Goal: Task Accomplishment & Management: Manage account settings

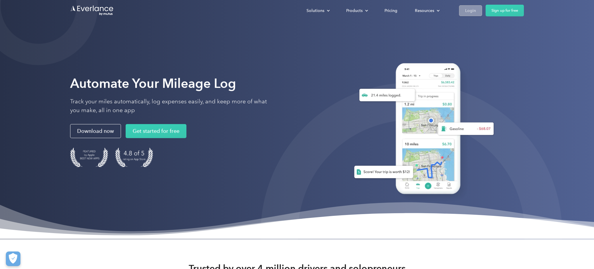
click at [475, 9] on div "Login" at bounding box center [470, 10] width 11 height 7
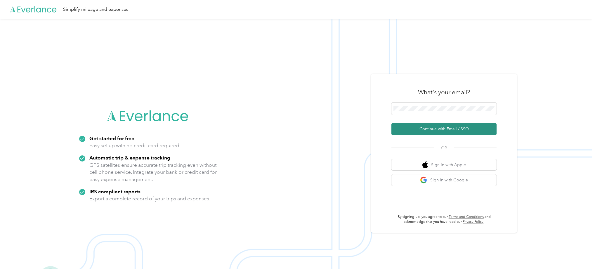
click at [443, 128] on button "Continue with Email / SSO" at bounding box center [443, 129] width 105 height 12
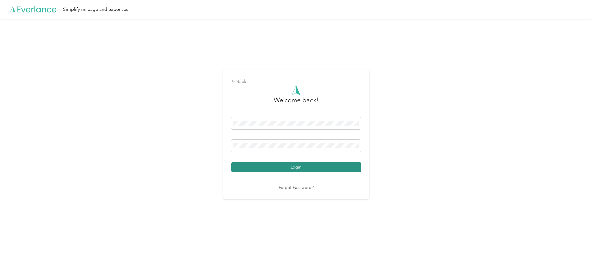
click at [296, 167] on button "Login" at bounding box center [296, 167] width 130 height 10
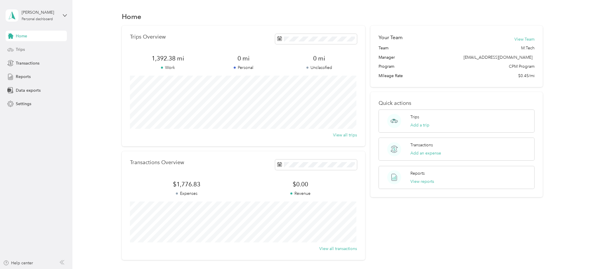
click at [45, 46] on div "Trips" at bounding box center [36, 49] width 61 height 11
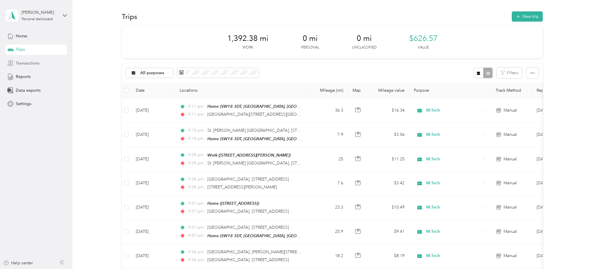
click at [40, 66] on div "Transactions" at bounding box center [36, 63] width 61 height 11
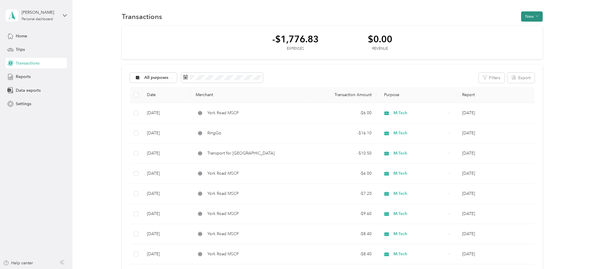
click at [532, 16] on button "New" at bounding box center [532, 16] width 22 height 10
click at [529, 27] on span "Expense" at bounding box center [529, 28] width 16 height 6
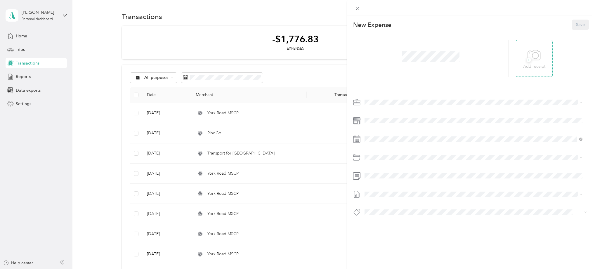
click at [523, 60] on div "+ Add receipt" at bounding box center [534, 58] width 22 height 22
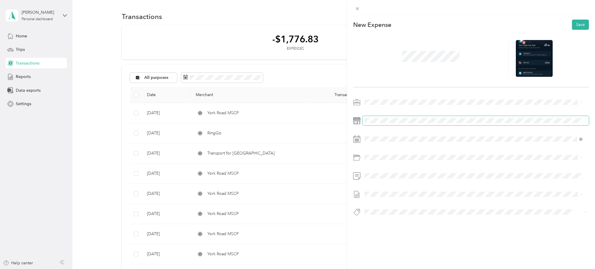
click at [387, 116] on div at bounding box center [471, 159] width 236 height 123
click at [381, 173] on icon at bounding box center [379, 172] width 6 height 6
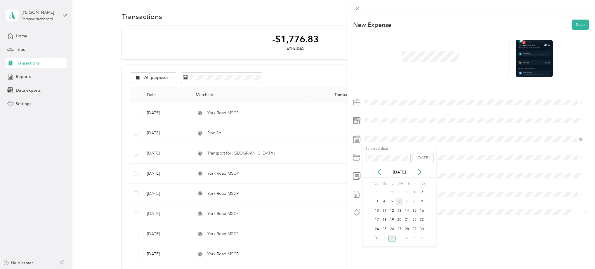
click at [401, 202] on div "6" at bounding box center [400, 201] width 8 height 7
click at [577, 25] on button "Save" at bounding box center [580, 25] width 17 height 10
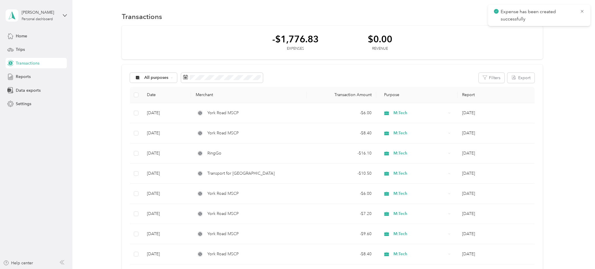
click at [585, 11] on div "Expense has been created successfully" at bounding box center [539, 15] width 102 height 21
click at [582, 11] on icon at bounding box center [582, 11] width 3 height 3
click at [524, 16] on button "New" at bounding box center [532, 16] width 22 height 10
click at [525, 29] on span "Expense" at bounding box center [529, 28] width 16 height 6
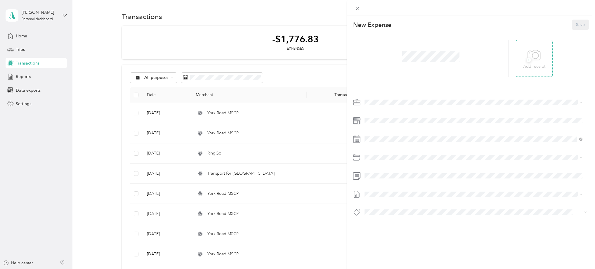
click at [529, 60] on icon at bounding box center [534, 55] width 13 height 10
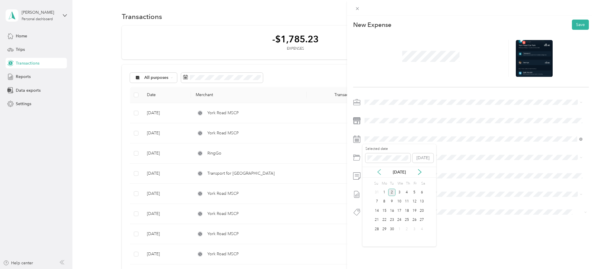
click at [381, 171] on icon at bounding box center [379, 172] width 6 height 6
click at [385, 211] on div "11" at bounding box center [385, 210] width 8 height 7
click at [573, 23] on button "Save" at bounding box center [580, 25] width 17 height 10
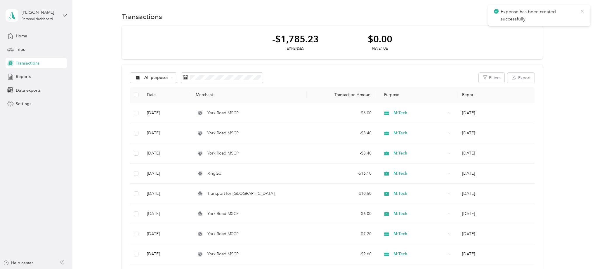
click at [581, 12] on icon at bounding box center [582, 11] width 3 height 3
click at [536, 16] on icon "button" at bounding box center [537, 16] width 3 height 3
click at [532, 27] on span "Expense" at bounding box center [529, 28] width 16 height 6
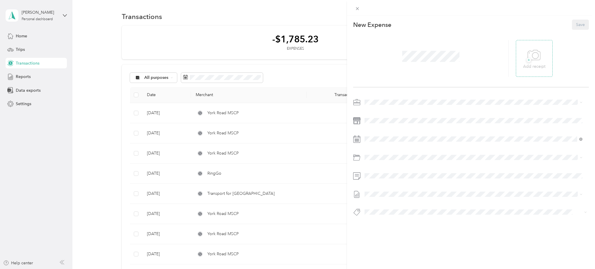
click at [530, 58] on icon at bounding box center [534, 55] width 13 height 16
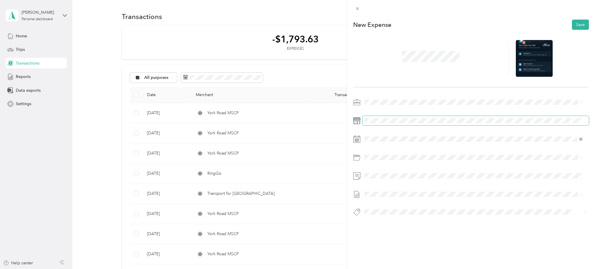
click at [392, 117] on span at bounding box center [476, 120] width 226 height 9
click at [383, 144] on div at bounding box center [471, 159] width 236 height 123
click at [377, 136] on span at bounding box center [476, 138] width 226 height 9
click at [381, 173] on icon at bounding box center [379, 172] width 6 height 6
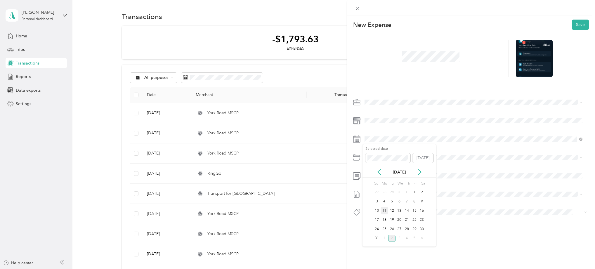
click at [384, 209] on div "11" at bounding box center [385, 210] width 8 height 7
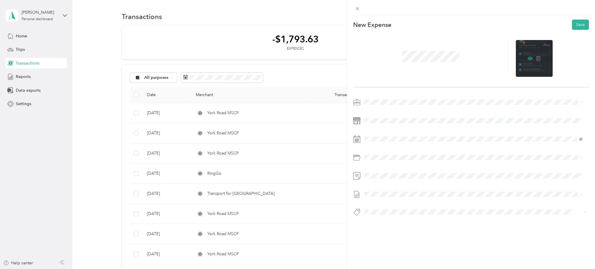
click at [528, 56] on icon at bounding box center [530, 58] width 5 height 5
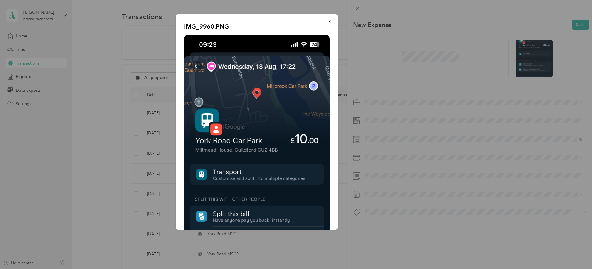
click at [519, 38] on div at bounding box center [297, 134] width 595 height 269
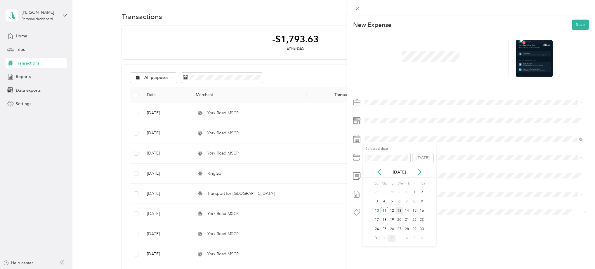
click at [398, 212] on div "13" at bounding box center [400, 210] width 8 height 7
click at [572, 23] on button "Save" at bounding box center [580, 25] width 17 height 10
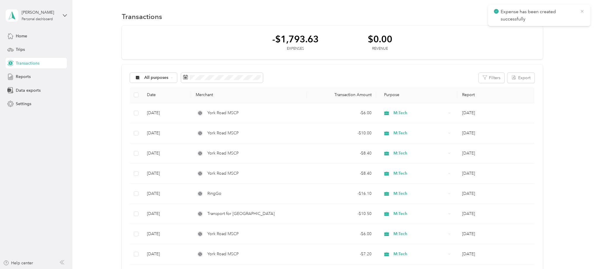
click at [582, 11] on icon at bounding box center [582, 11] width 3 height 3
click at [524, 18] on button "New" at bounding box center [532, 16] width 22 height 10
click at [523, 27] on span "Expense" at bounding box center [529, 28] width 16 height 6
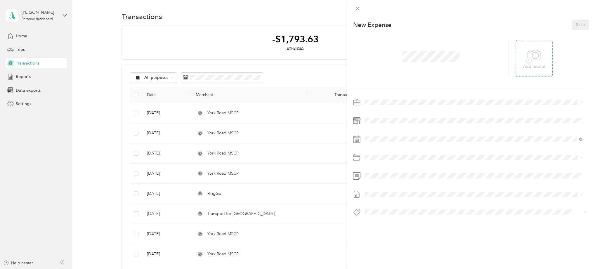
click at [532, 55] on icon at bounding box center [534, 55] width 13 height 16
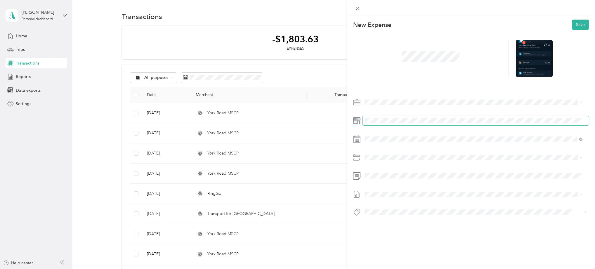
click at [398, 117] on span at bounding box center [476, 120] width 226 height 9
click at [385, 143] on span at bounding box center [476, 138] width 226 height 9
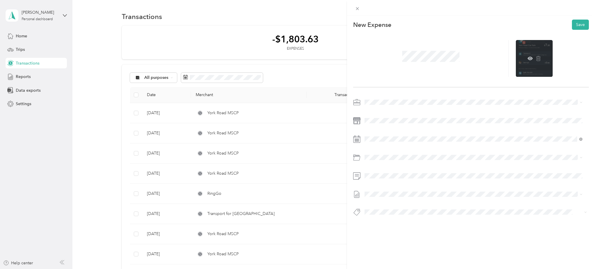
click at [530, 58] on div at bounding box center [534, 58] width 37 height 37
click at [528, 59] on icon at bounding box center [530, 59] width 5 height 4
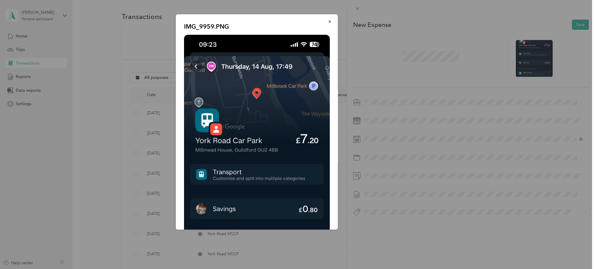
click at [508, 25] on div at bounding box center [297, 134] width 595 height 269
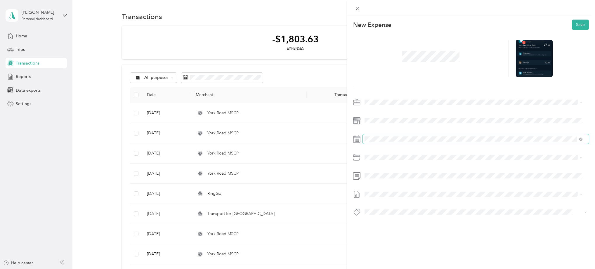
click at [372, 135] on span at bounding box center [476, 138] width 226 height 9
click at [378, 172] on icon at bounding box center [379, 172] width 6 height 6
click at [408, 211] on div "14" at bounding box center [407, 210] width 8 height 7
click at [580, 26] on button "Save" at bounding box center [580, 25] width 17 height 10
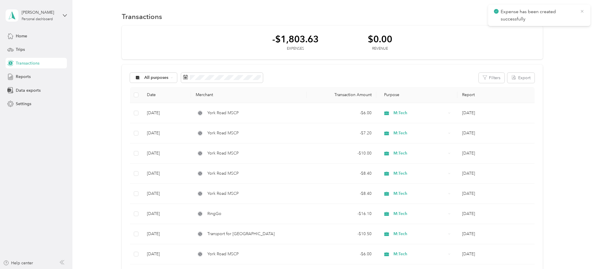
click at [584, 13] on icon at bounding box center [582, 11] width 5 height 5
click at [529, 13] on button "New" at bounding box center [532, 16] width 22 height 10
click at [531, 30] on span "Expense" at bounding box center [529, 28] width 16 height 6
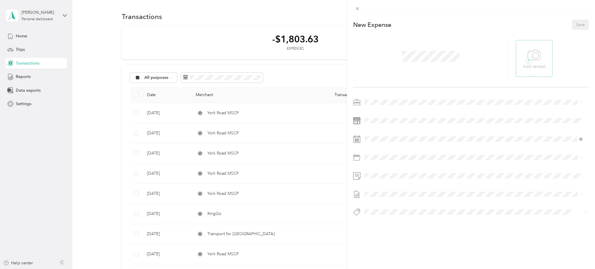
click at [535, 57] on icon at bounding box center [534, 55] width 13 height 16
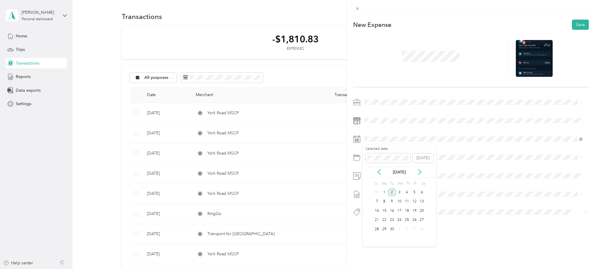
click at [382, 171] on div "[DATE]" at bounding box center [400, 172] width 74 height 6
click at [379, 171] on icon at bounding box center [379, 172] width 6 height 6
click at [412, 213] on div "15" at bounding box center [415, 210] width 8 height 7
click at [528, 59] on icon at bounding box center [530, 58] width 5 height 5
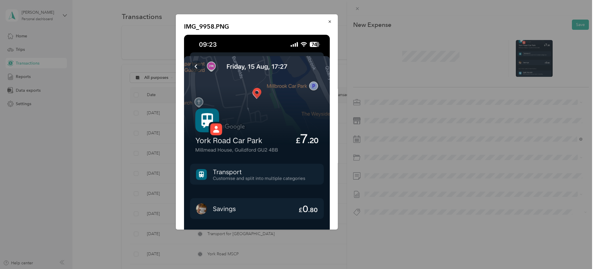
click at [565, 27] on div at bounding box center [297, 134] width 595 height 269
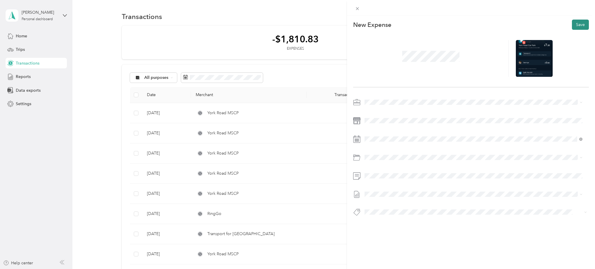
click at [574, 25] on button "Save" at bounding box center [580, 25] width 17 height 10
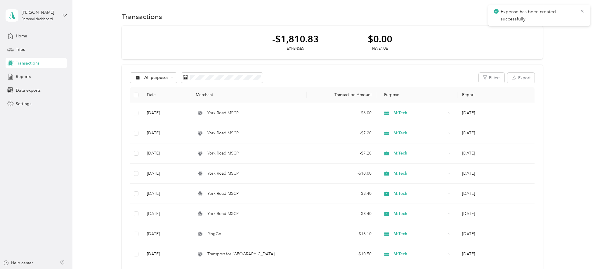
drag, startPoint x: 531, startPoint y: 48, endPoint x: 566, endPoint y: 21, distance: 44.5
click at [532, 47] on div "-$1,810.83 Expenses $0.00 Revenue" at bounding box center [332, 43] width 421 height 34
click at [579, 13] on span "Expense has been created successfully" at bounding box center [539, 15] width 91 height 14
click at [580, 12] on icon at bounding box center [582, 11] width 5 height 5
click at [519, 15] on div "Transactions New" at bounding box center [332, 16] width 421 height 12
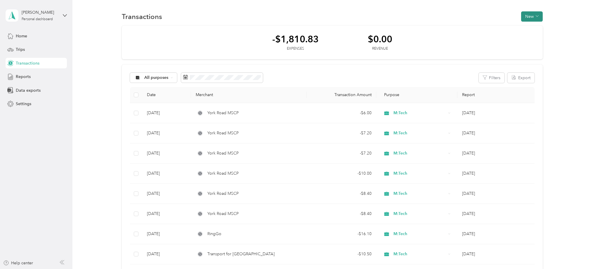
click at [526, 19] on button "New" at bounding box center [532, 16] width 22 height 10
click at [528, 31] on li "Expense" at bounding box center [526, 27] width 30 height 10
click at [531, 28] on span "Expense" at bounding box center [529, 28] width 16 height 6
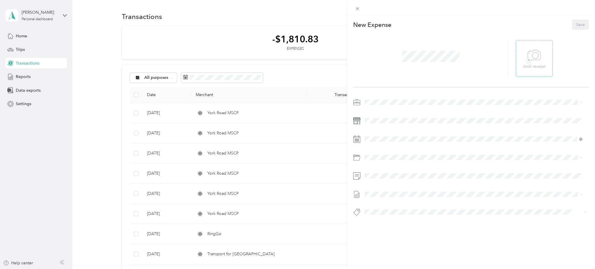
click at [527, 60] on span "+" at bounding box center [529, 60] width 4 height 4
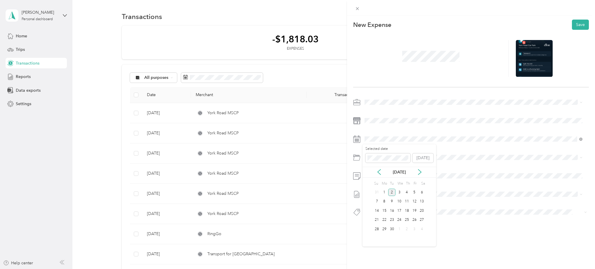
click at [385, 175] on div "[DATE]" at bounding box center [400, 172] width 74 height 6
click at [382, 175] on div "[DATE]" at bounding box center [400, 172] width 74 height 6
click at [380, 172] on icon at bounding box center [379, 172] width 6 height 6
click at [391, 229] on div "26" at bounding box center [392, 229] width 8 height 7
click at [530, 58] on div at bounding box center [534, 58] width 37 height 37
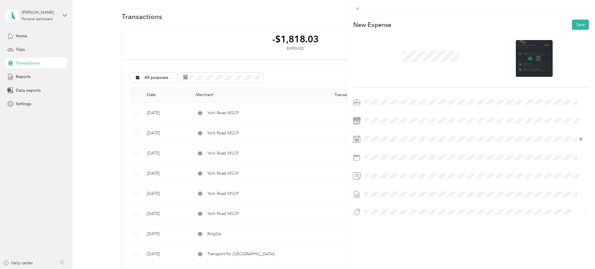
click at [530, 58] on icon at bounding box center [530, 59] width 5 height 4
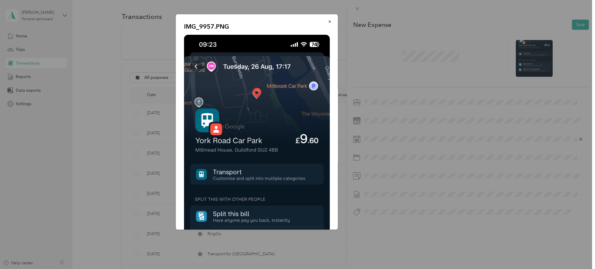
click at [540, 29] on div at bounding box center [297, 134] width 595 height 269
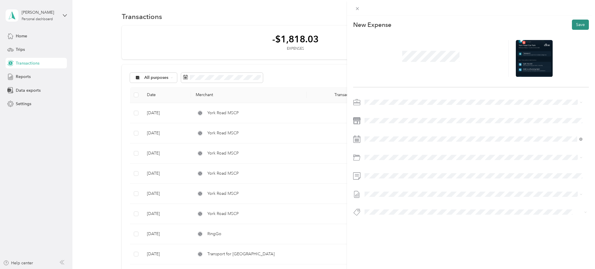
click at [579, 25] on button "Save" at bounding box center [580, 25] width 17 height 10
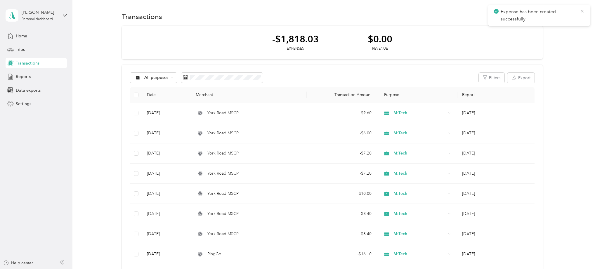
click at [583, 11] on icon at bounding box center [582, 11] width 5 height 5
click at [533, 16] on button "New" at bounding box center [532, 16] width 22 height 10
click at [532, 27] on span "Expense" at bounding box center [529, 28] width 16 height 6
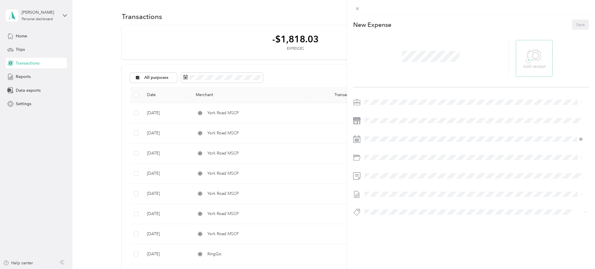
click at [530, 55] on icon at bounding box center [534, 55] width 13 height 16
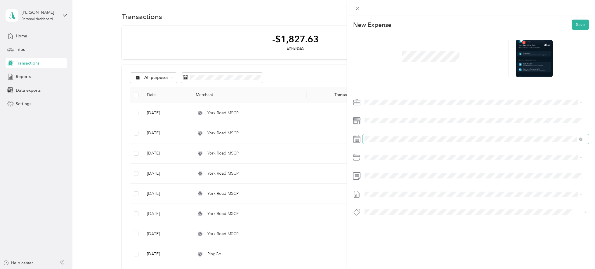
click at [389, 142] on span at bounding box center [476, 138] width 226 height 9
click at [382, 173] on icon at bounding box center [379, 172] width 6 height 6
click at [397, 228] on div "27" at bounding box center [400, 229] width 8 height 7
click at [578, 24] on button "Save" at bounding box center [580, 25] width 17 height 10
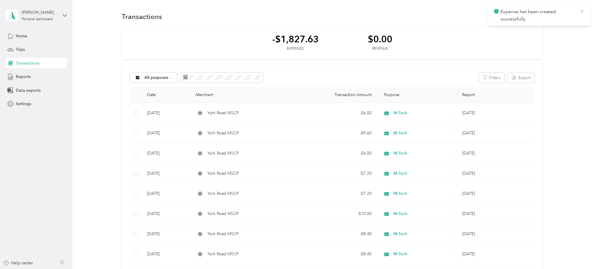
click at [582, 13] on icon at bounding box center [582, 11] width 5 height 5
click at [529, 19] on button "New" at bounding box center [532, 16] width 22 height 10
click at [529, 31] on li "Expense" at bounding box center [526, 27] width 30 height 10
click at [520, 30] on div "Expense" at bounding box center [526, 28] width 22 height 6
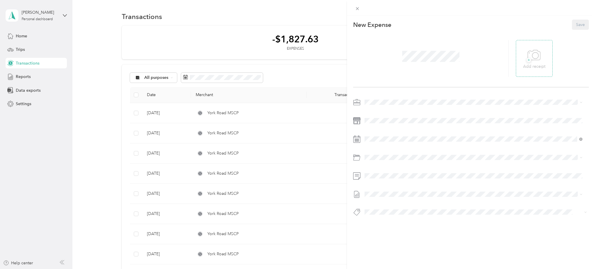
click at [528, 56] on icon at bounding box center [534, 55] width 13 height 16
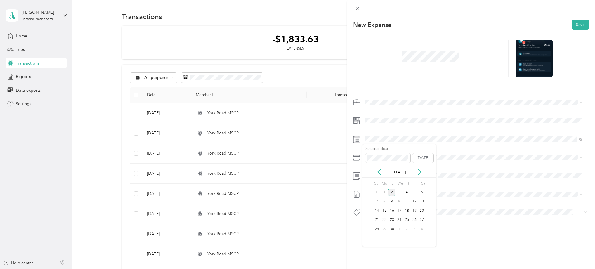
click at [382, 170] on div "[DATE]" at bounding box center [400, 172] width 74 height 6
click at [381, 172] on icon at bounding box center [379, 172] width 6 height 6
click at [414, 230] on div "29" at bounding box center [415, 229] width 8 height 7
click at [529, 58] on icon at bounding box center [530, 59] width 2 height 2
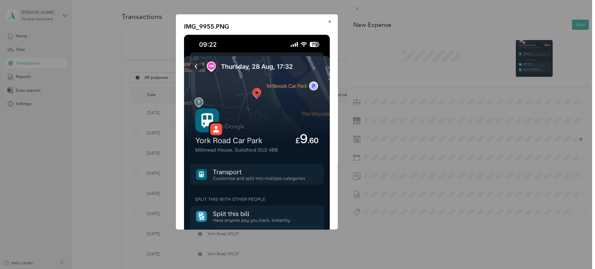
drag, startPoint x: 504, startPoint y: 27, endPoint x: 502, endPoint y: 29, distance: 3.0
click at [504, 27] on div at bounding box center [297, 134] width 595 height 269
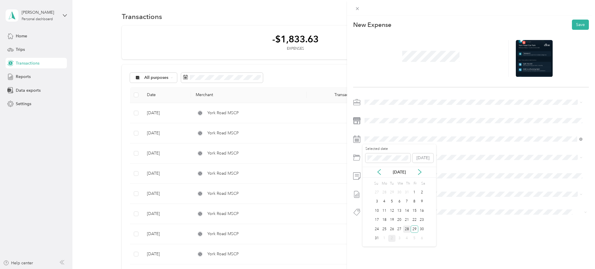
click at [405, 229] on div "28" at bounding box center [407, 229] width 8 height 7
click at [574, 27] on button "Save" at bounding box center [580, 25] width 17 height 10
